Goal: Information Seeking & Learning: Find specific fact

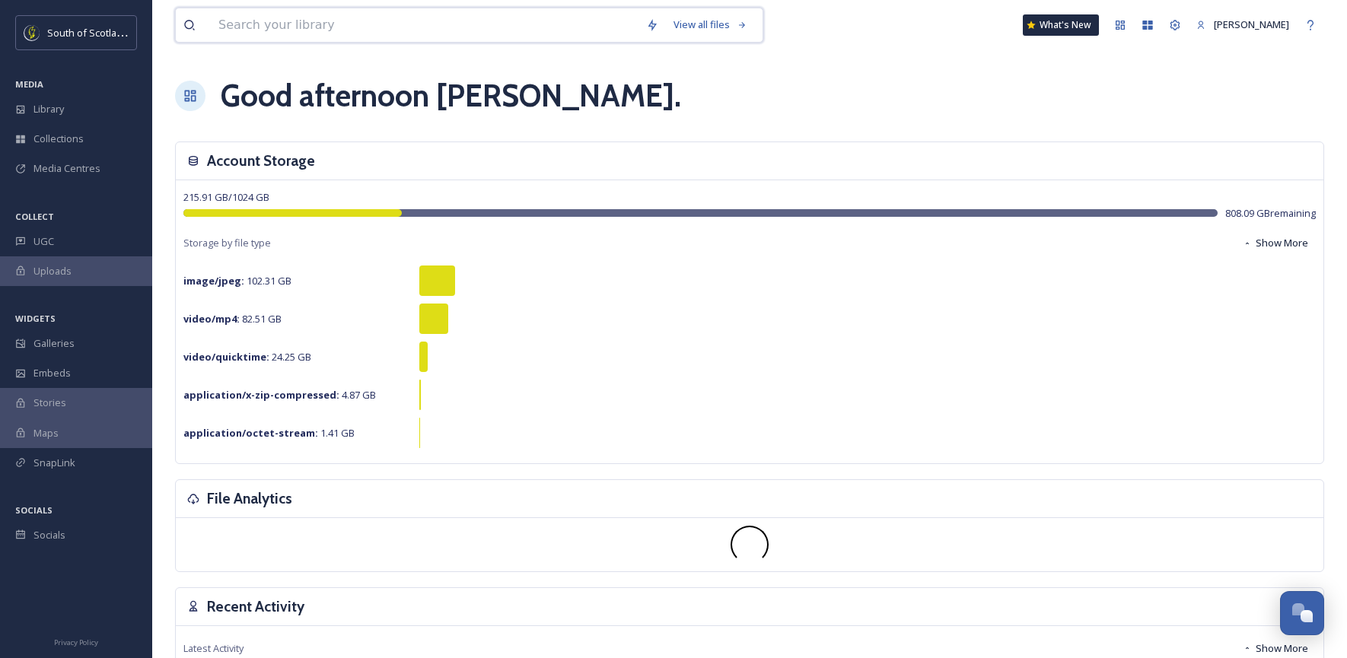
click at [323, 26] on input at bounding box center [425, 24] width 428 height 33
click at [21, 141] on icon at bounding box center [20, 139] width 9 height 8
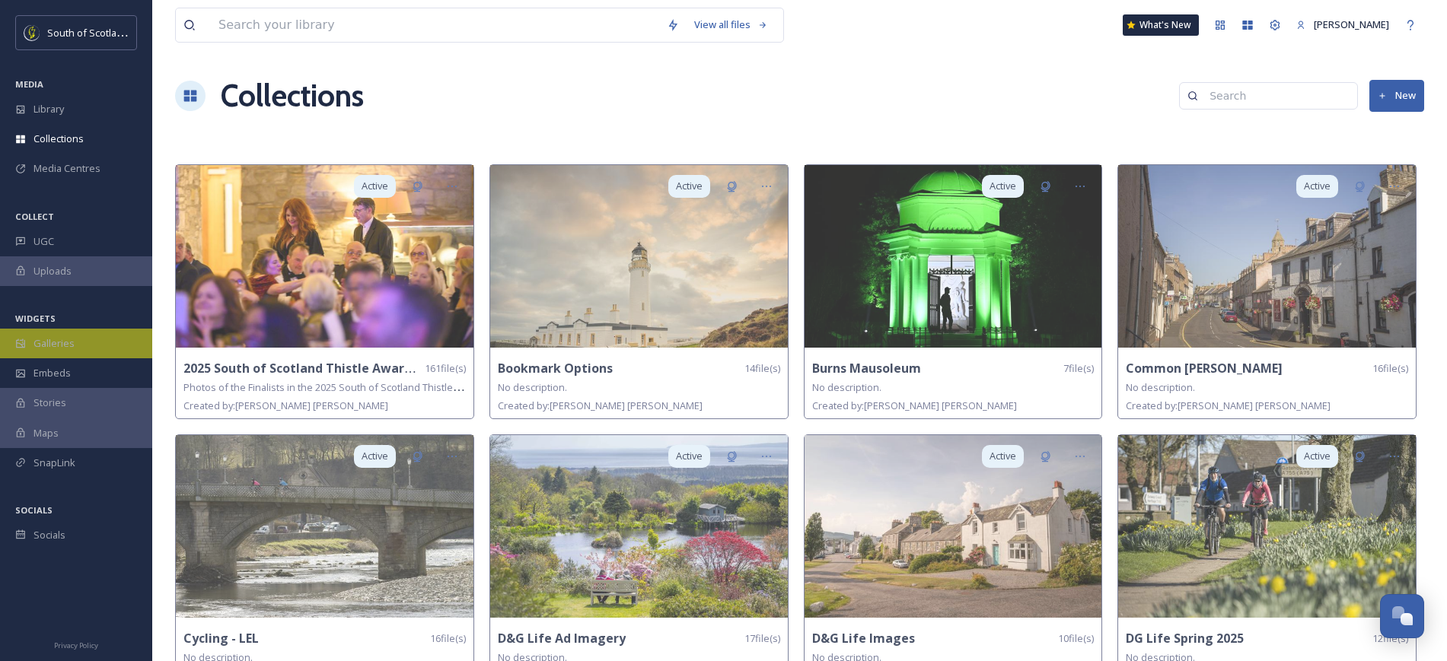
click at [56, 342] on span "Galleries" at bounding box center [53, 343] width 41 height 14
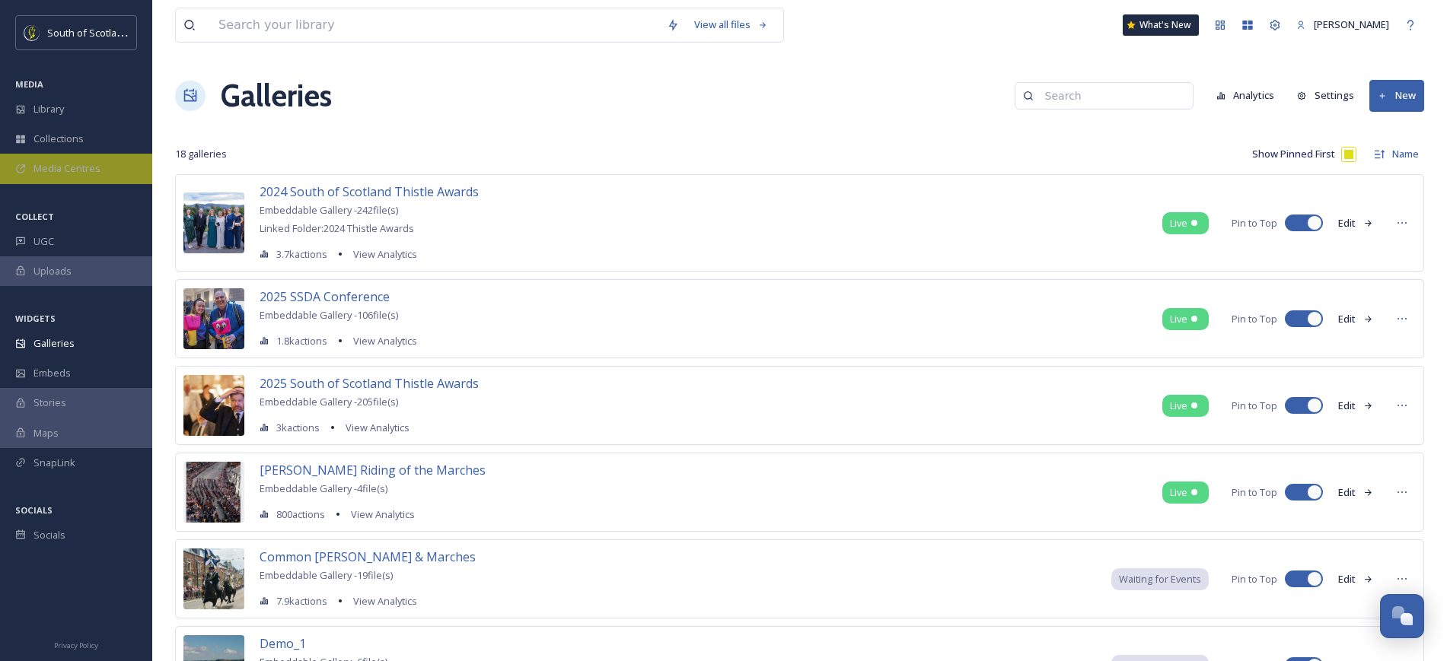
click at [77, 172] on span "Media Centres" at bounding box center [66, 168] width 67 height 14
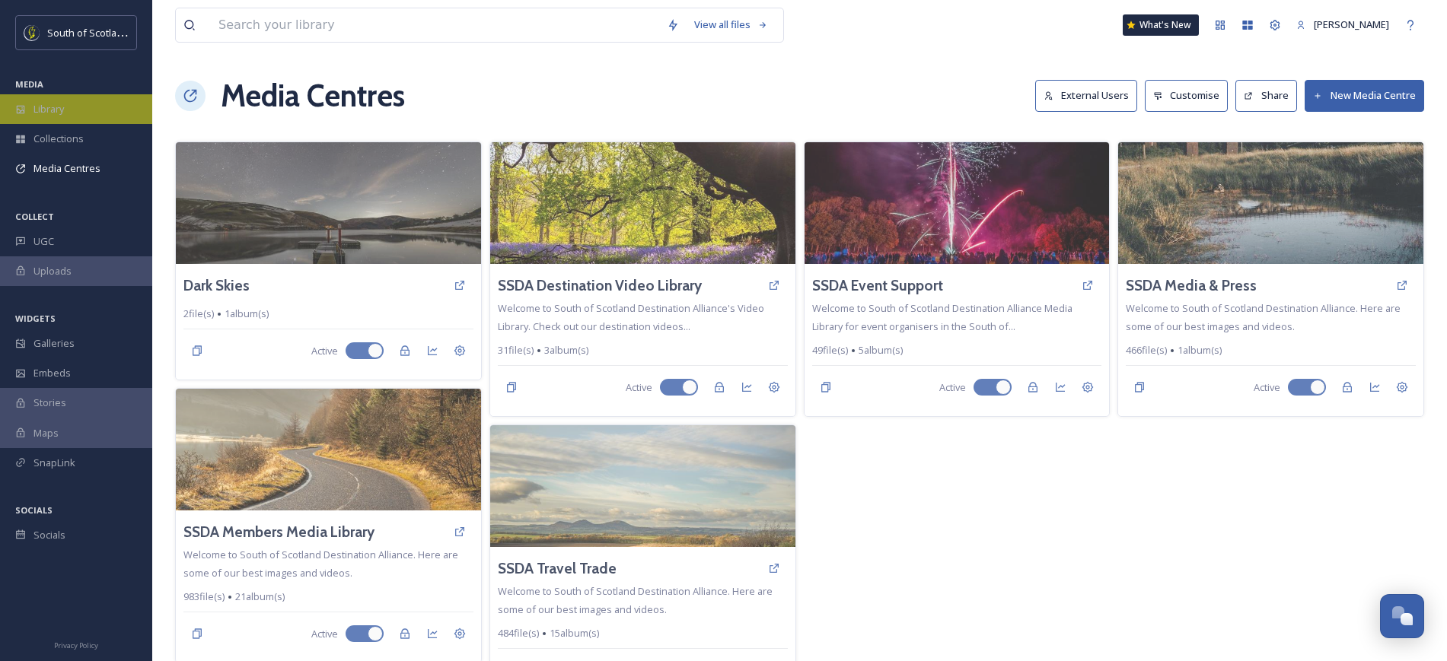
click at [78, 116] on div "Library" at bounding box center [76, 109] width 152 height 30
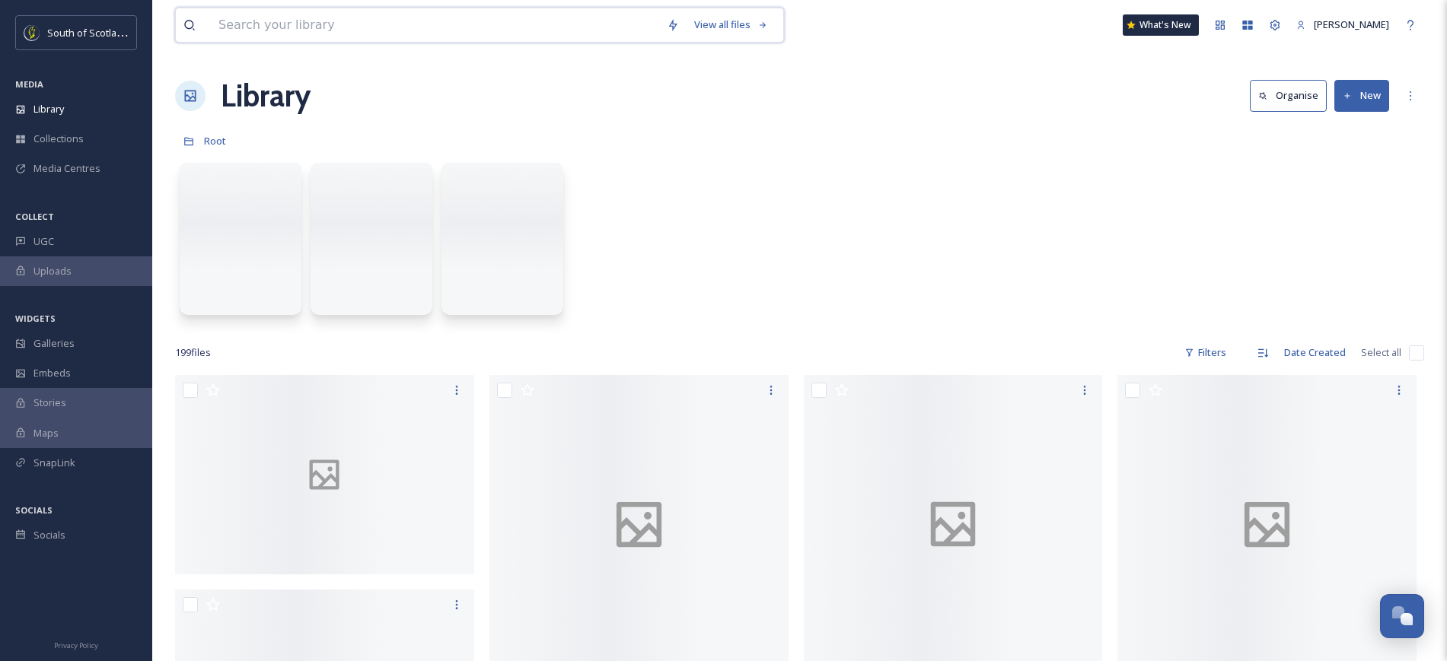
click at [404, 31] on input at bounding box center [435, 24] width 448 height 33
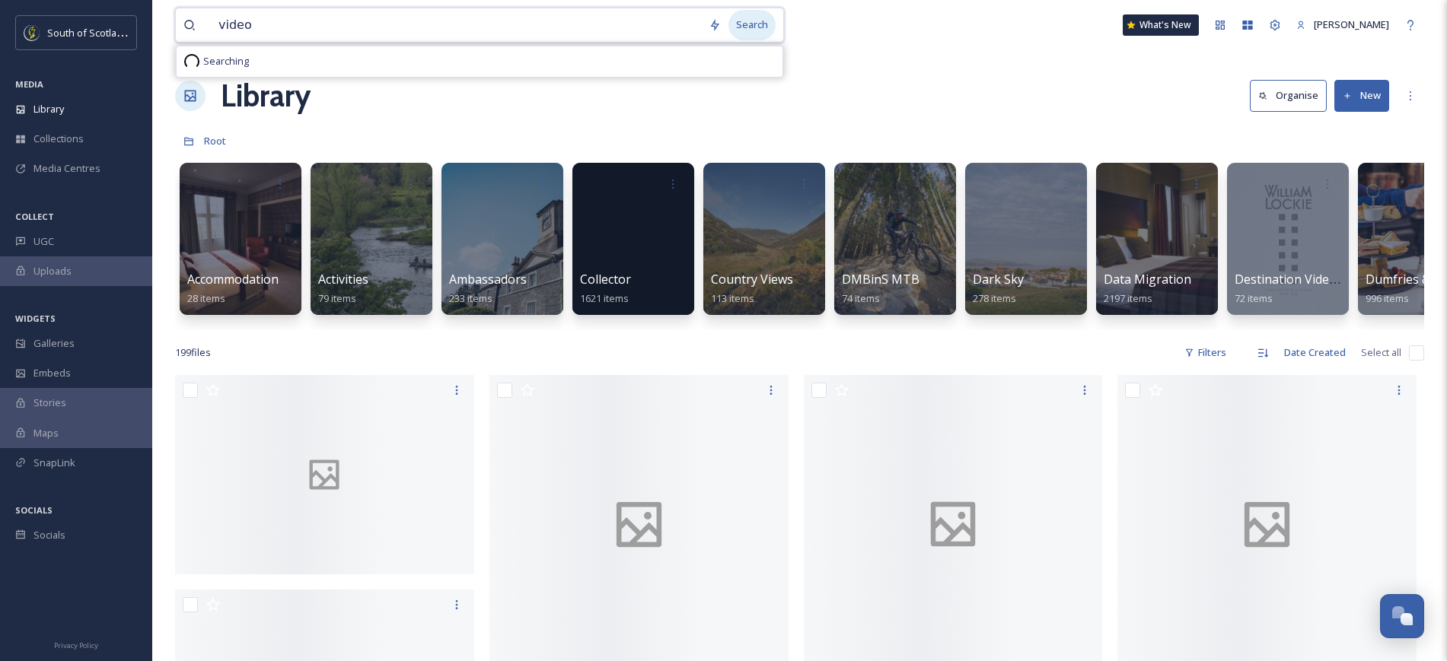
type input "video"
click at [749, 29] on div "Search" at bounding box center [751, 25] width 47 height 30
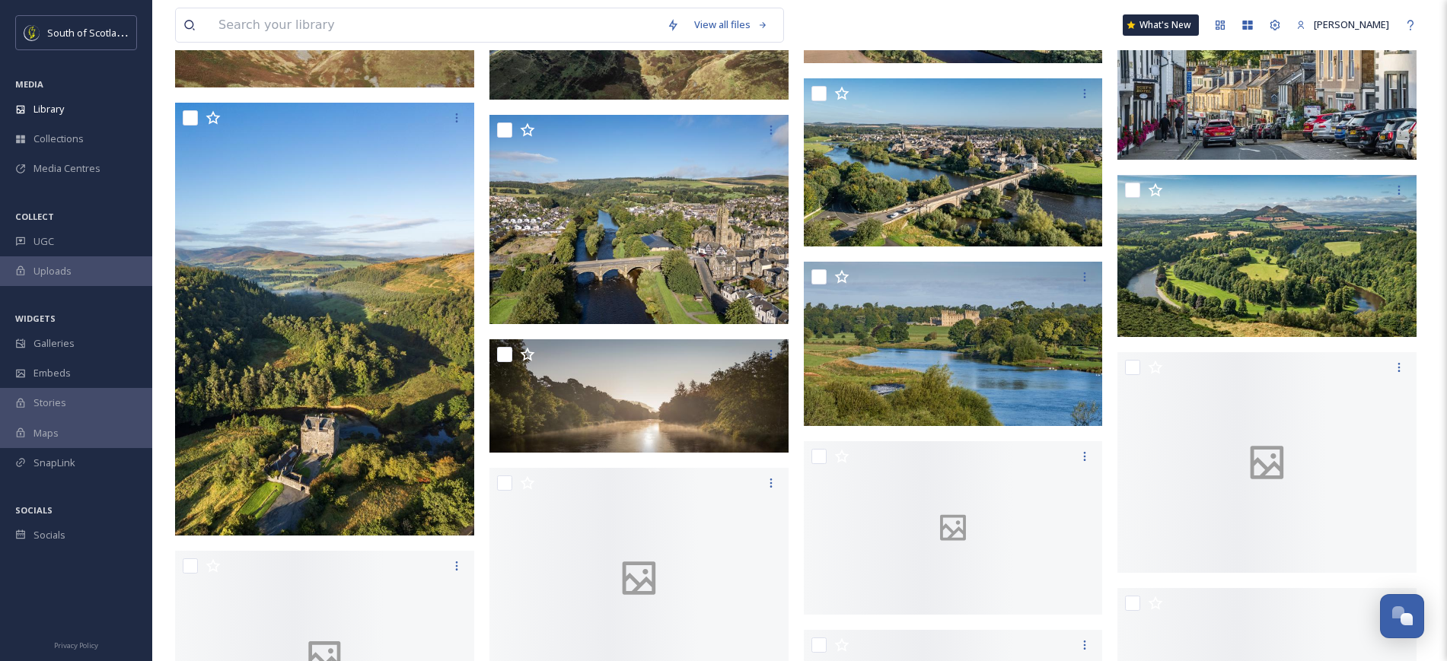
scroll to position [1063, 0]
